Goal: Task Accomplishment & Management: Use online tool/utility

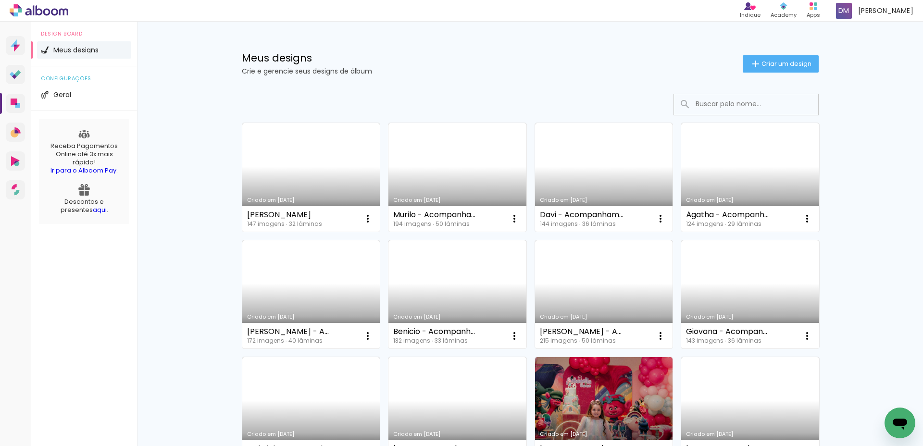
click at [300, 167] on link "Criado em [DATE]" at bounding box center [311, 177] width 138 height 109
